Goal: Task Accomplishment & Management: Complete application form

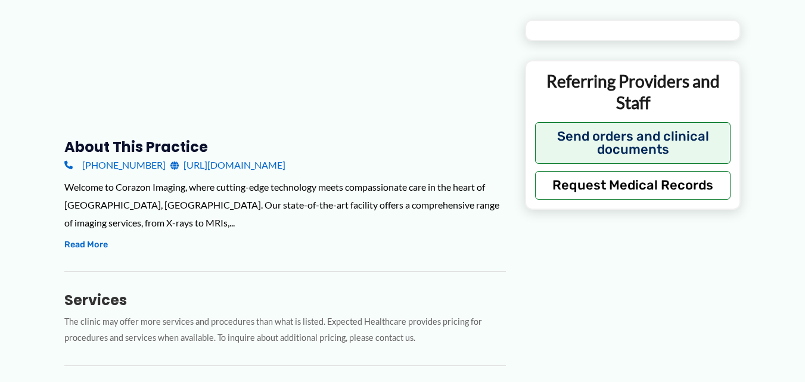
scroll to position [306, 0]
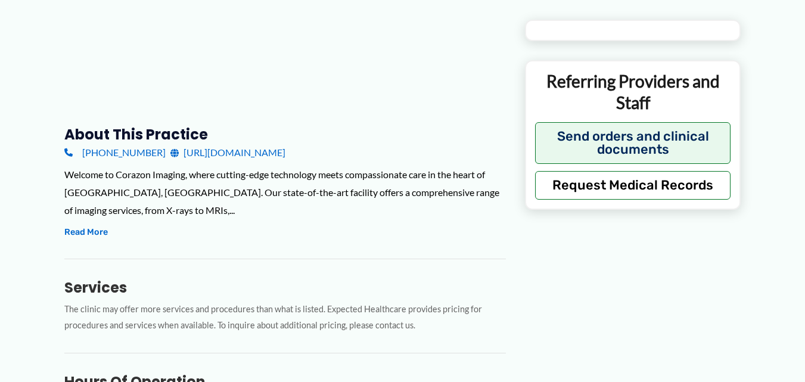
type input "**********"
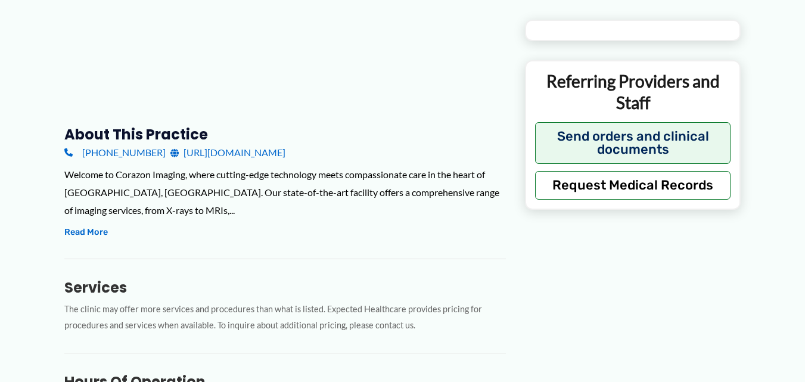
type input "**********"
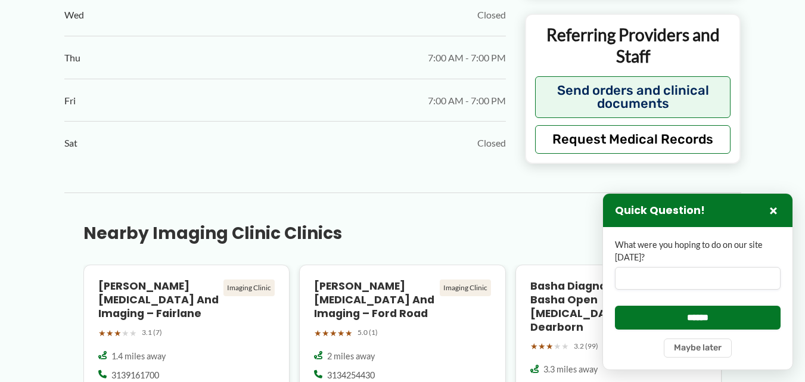
scroll to position [843, 0]
